Goal: Transaction & Acquisition: Obtain resource

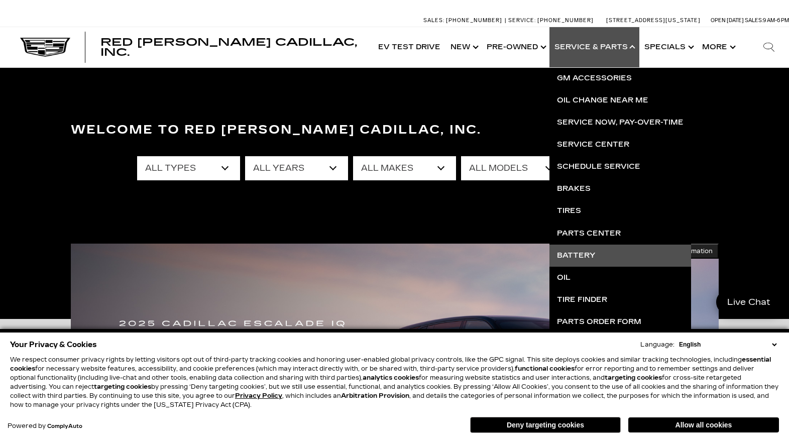
click at [576, 253] on link "Battery" at bounding box center [621, 256] width 142 height 22
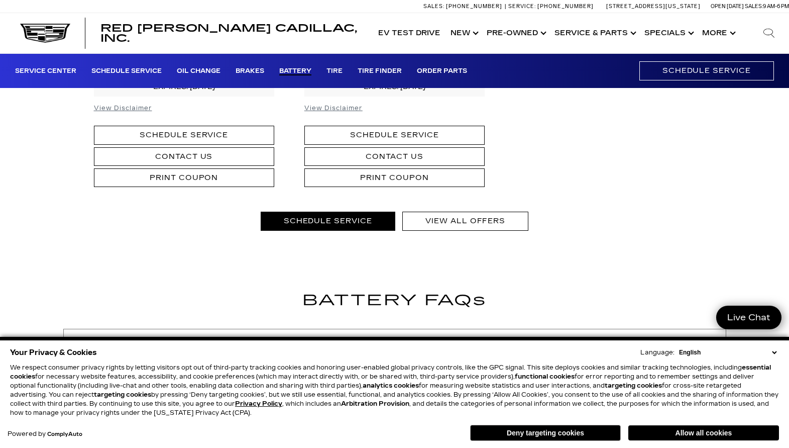
scroll to position [945, 0]
click at [453, 218] on link "VIEW ALL OFFERS" at bounding box center [466, 220] width 126 height 19
